Goal: Information Seeking & Learning: Understand process/instructions

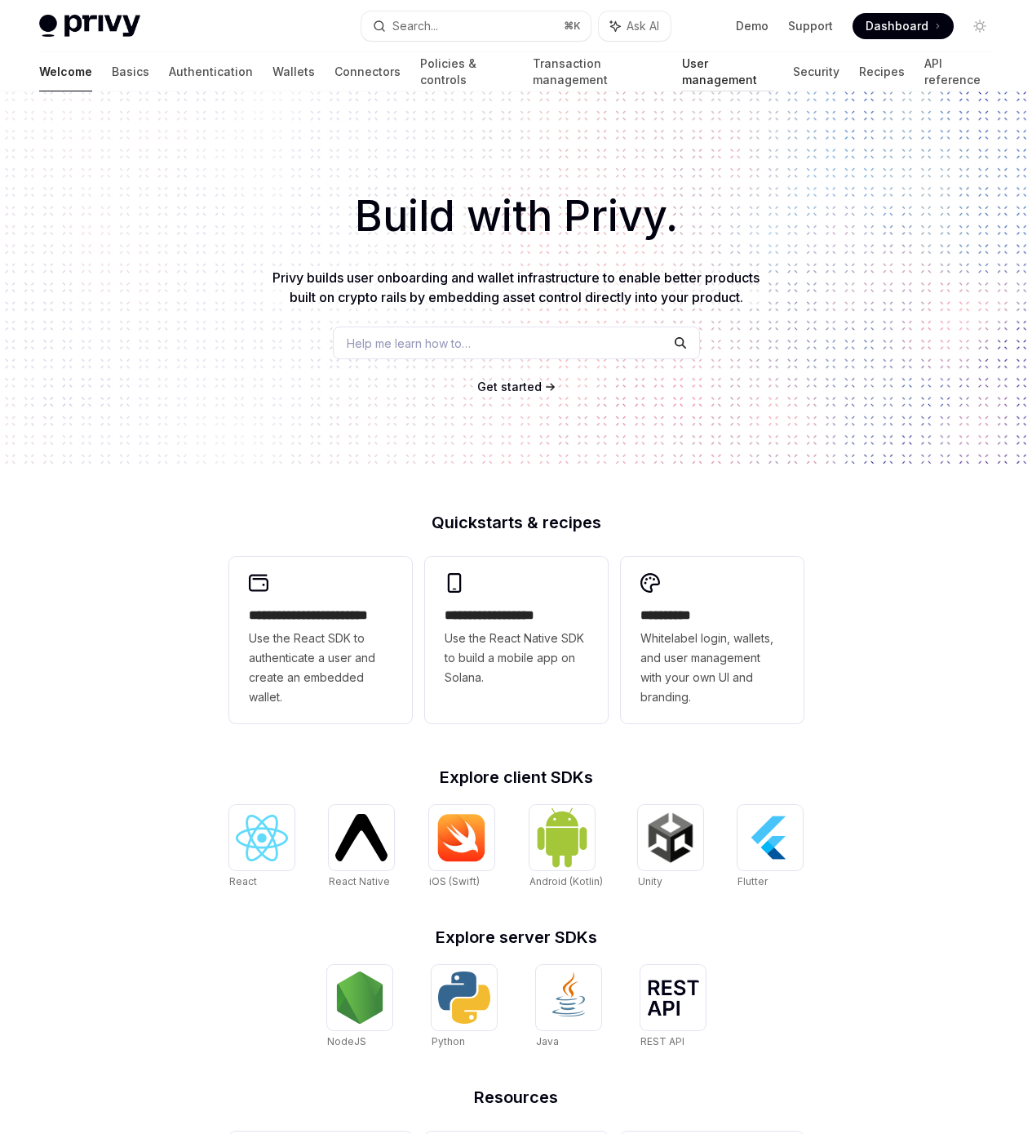
click at [682, 74] on link "User management" at bounding box center [728, 71] width 92 height 39
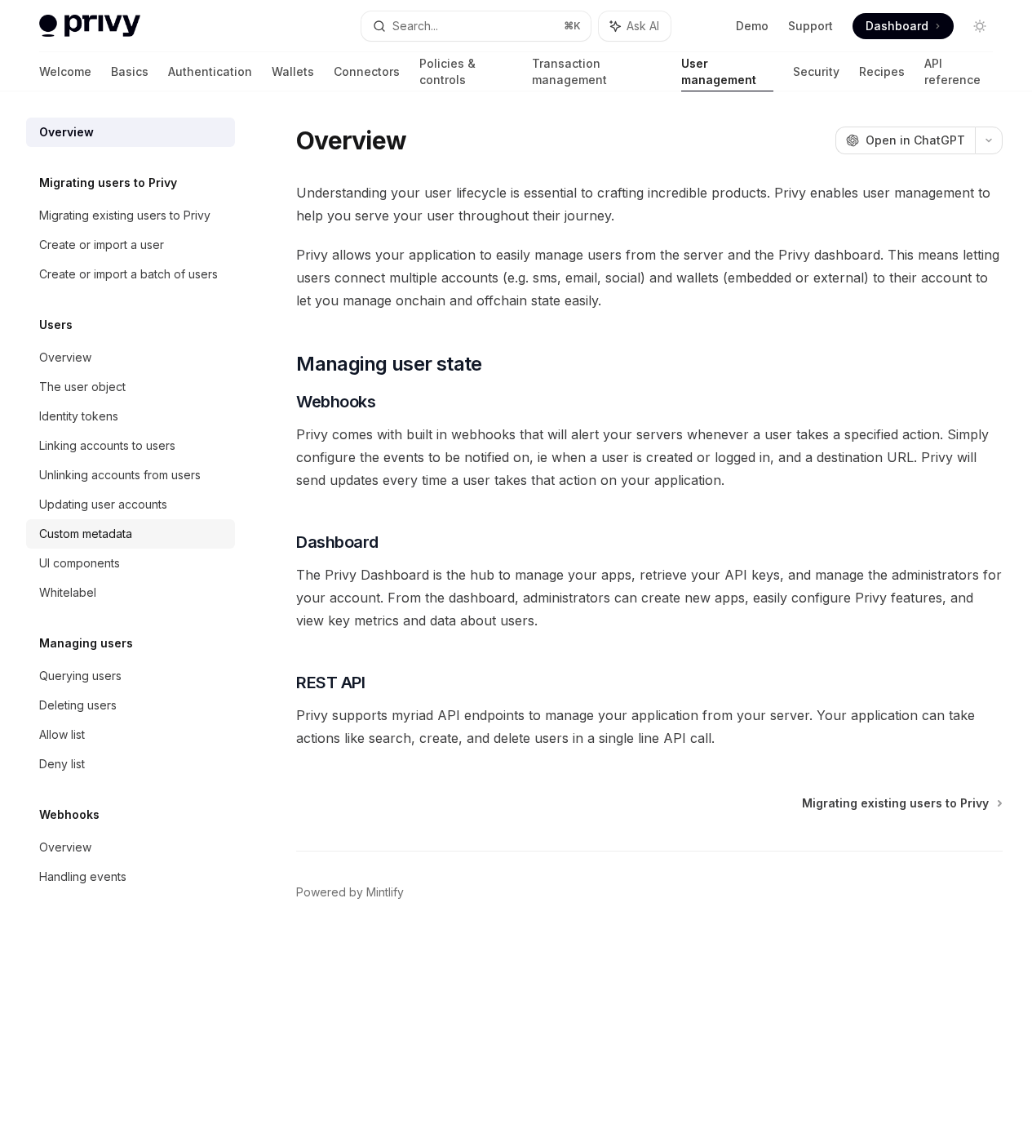
click at [119, 532] on div "Custom metadata" at bounding box center [85, 534] width 93 height 20
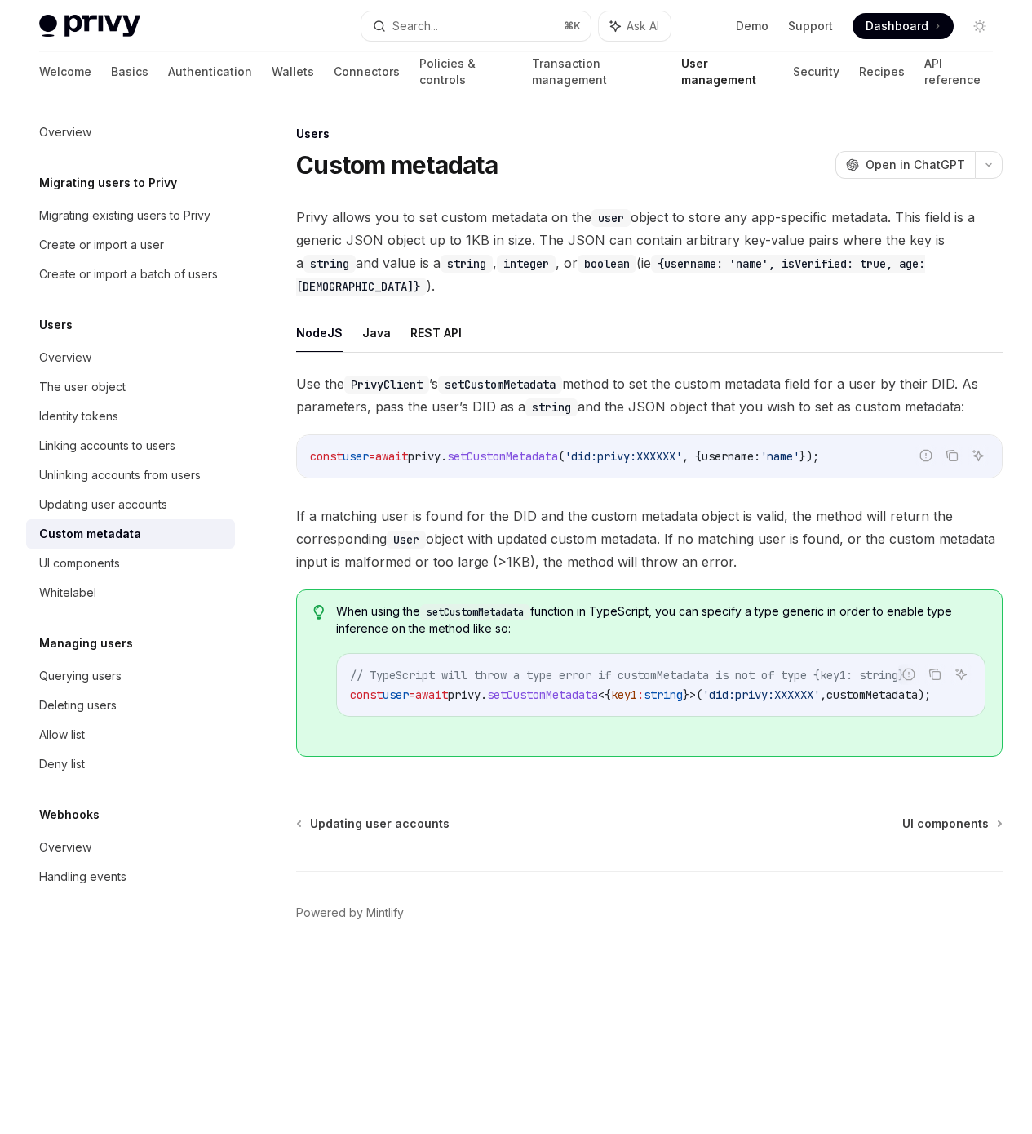
scroll to position [45, 0]
click at [437, 326] on button "REST API" at bounding box center [436, 332] width 51 height 38
type textarea "*"
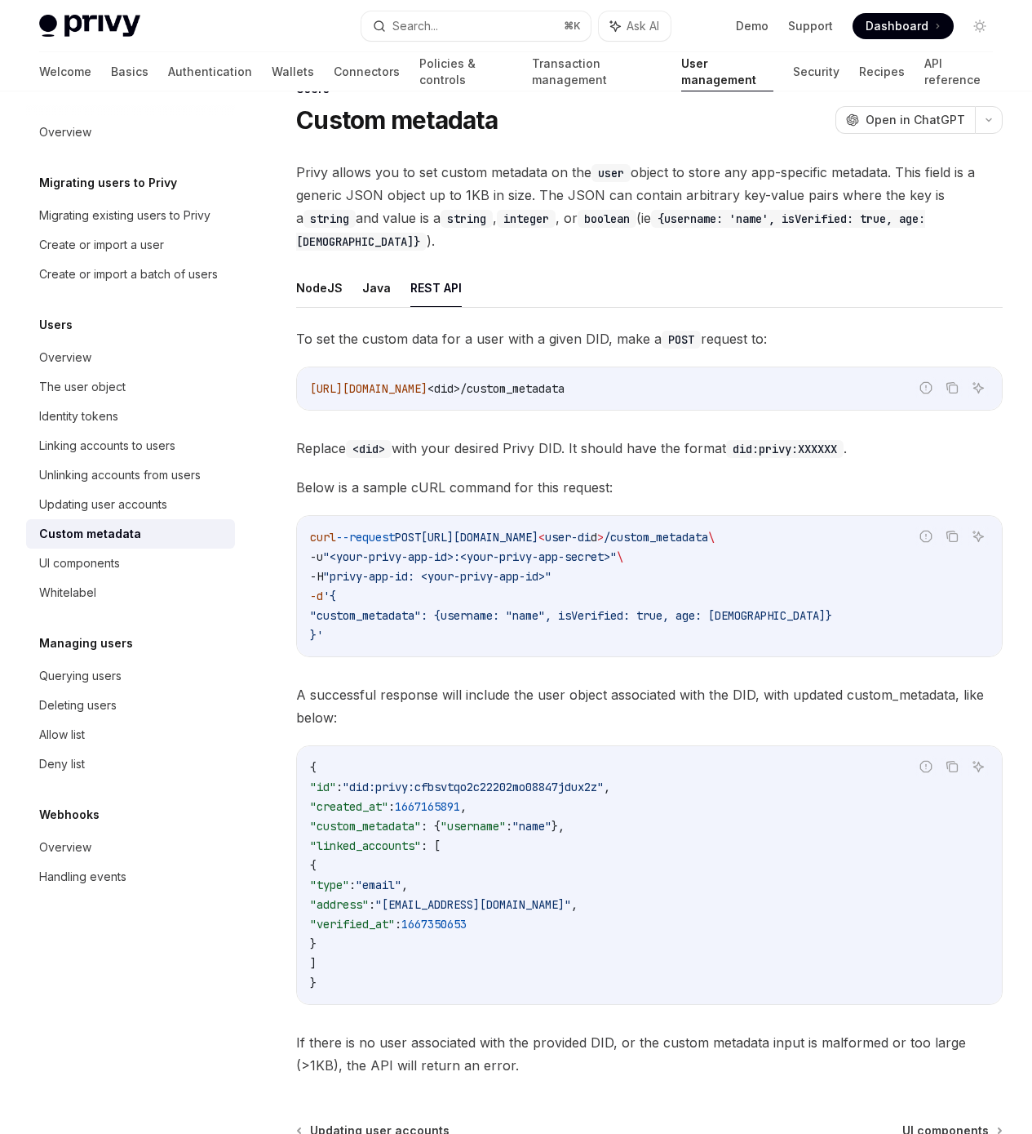
click at [570, 308] on ul "NodeJS Java REST API" at bounding box center [649, 288] width 707 height 39
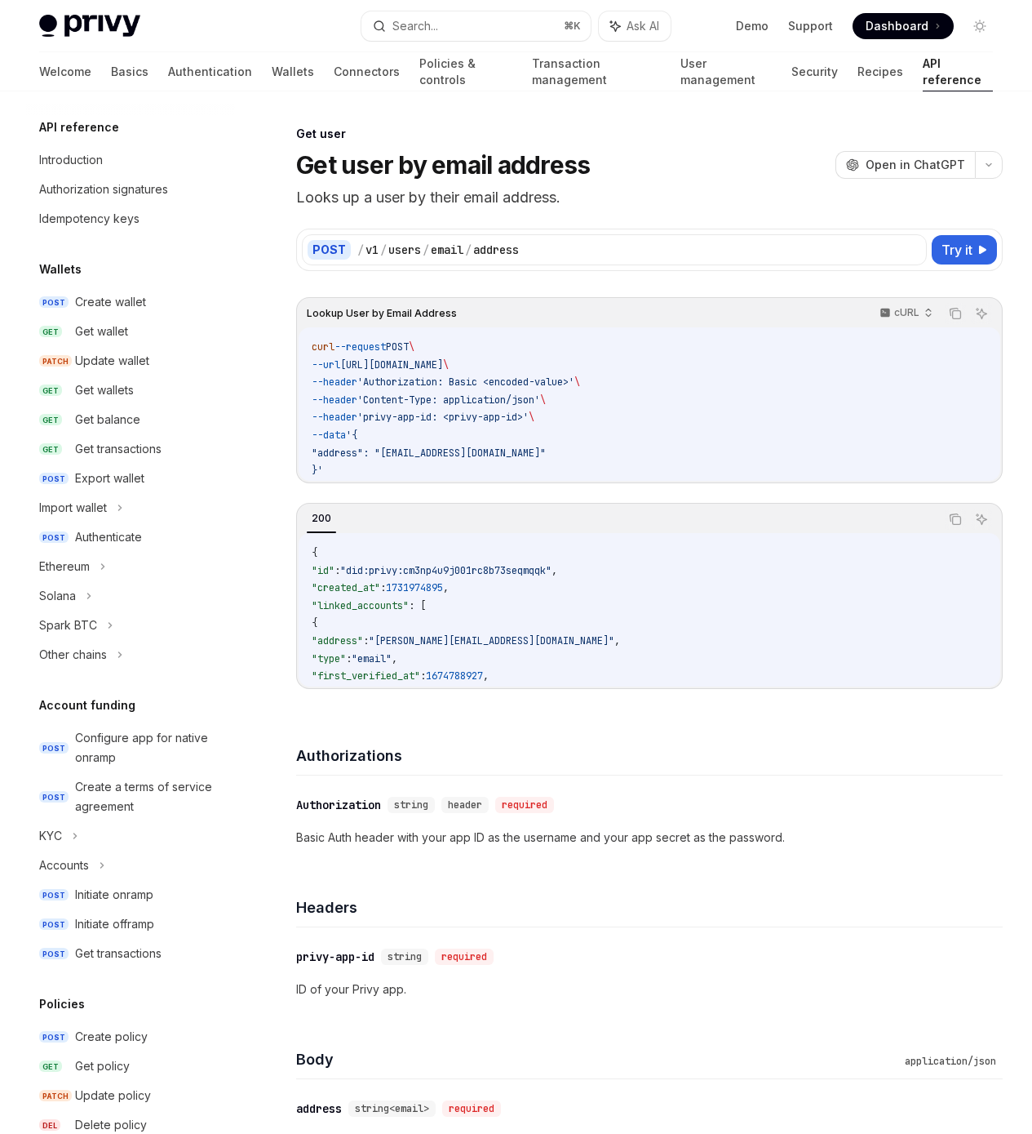
scroll to position [1125, 0]
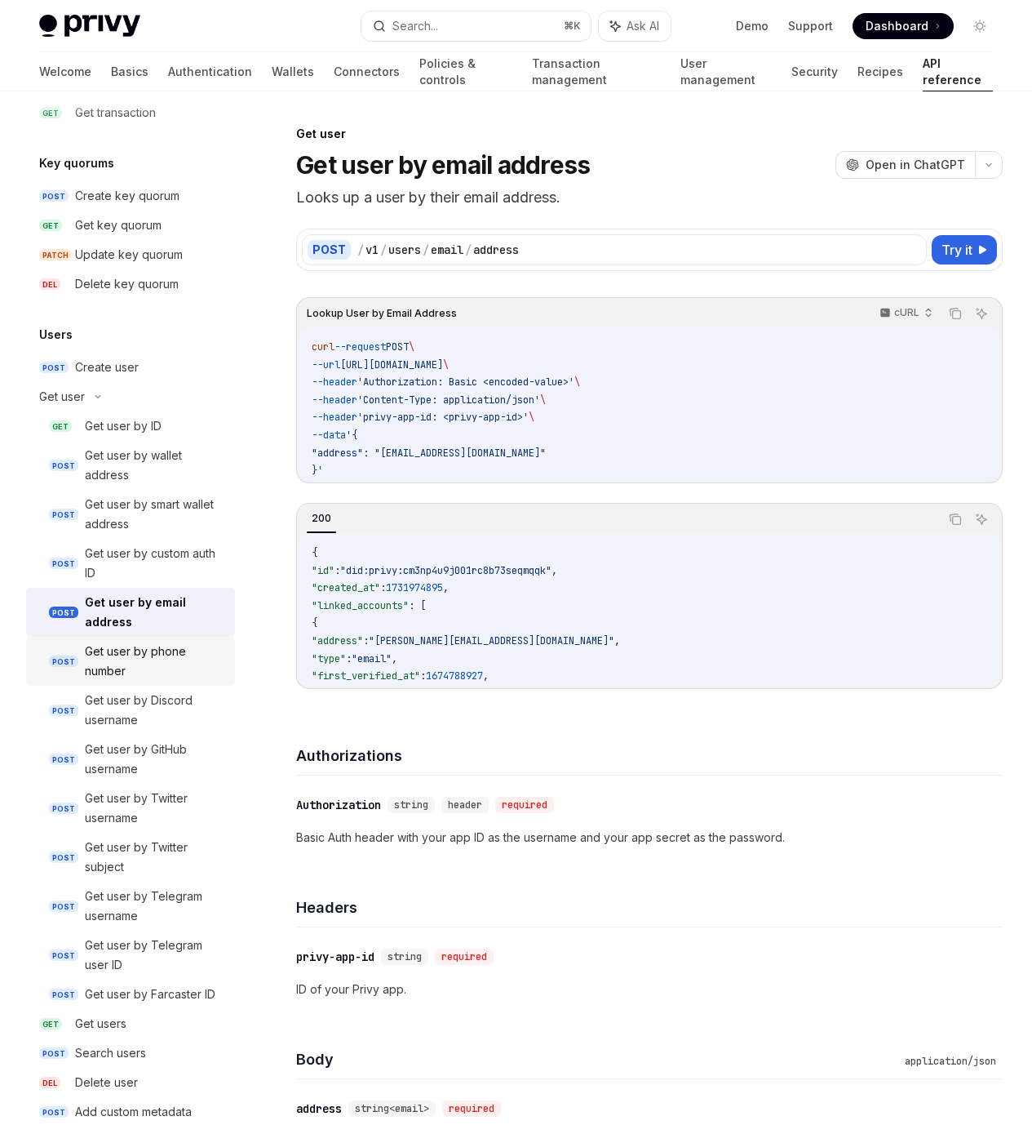
click at [114, 668] on div "Get user by phone number" at bounding box center [155, 661] width 140 height 39
type textarea "*"
